Goal: Information Seeking & Learning: Learn about a topic

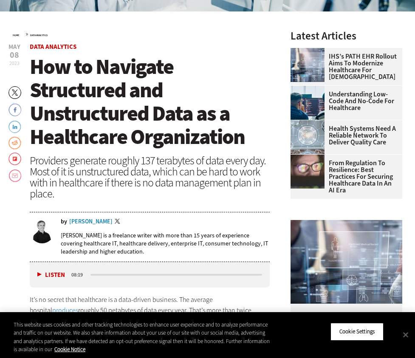
scroll to position [209, 0]
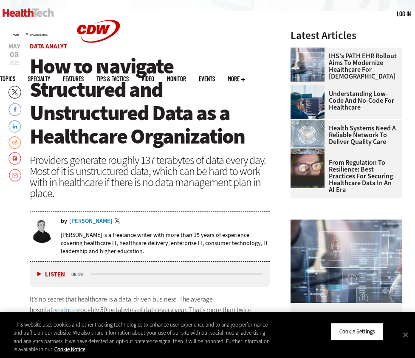
drag, startPoint x: 400, startPoint y: 333, endPoint x: 395, endPoint y: 329, distance: 7.0
click at [400, 334] on button "Close" at bounding box center [405, 334] width 19 height 19
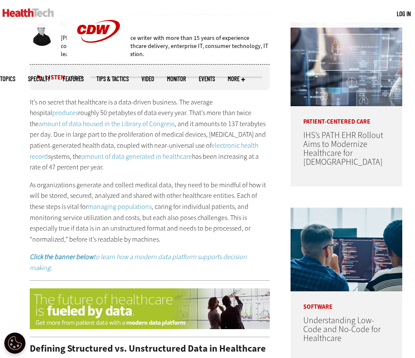
scroll to position [412, 0]
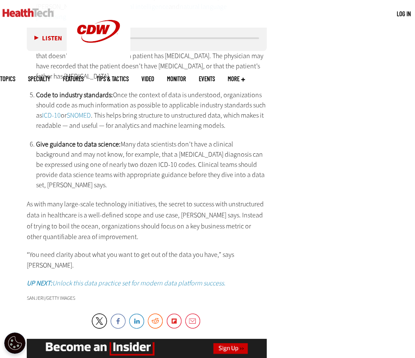
scroll to position [1820, 3]
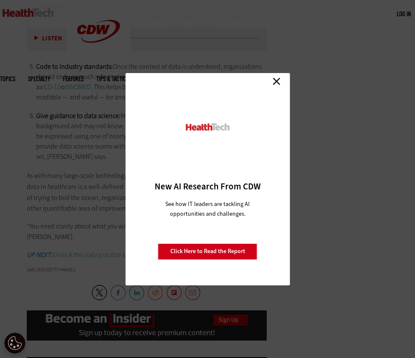
click at [279, 78] on link "Close" at bounding box center [276, 81] width 13 height 13
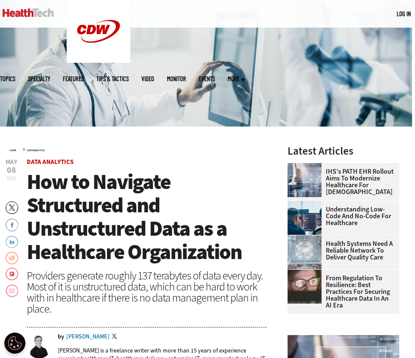
scroll to position [94, 3]
